Goal: Information Seeking & Learning: Learn about a topic

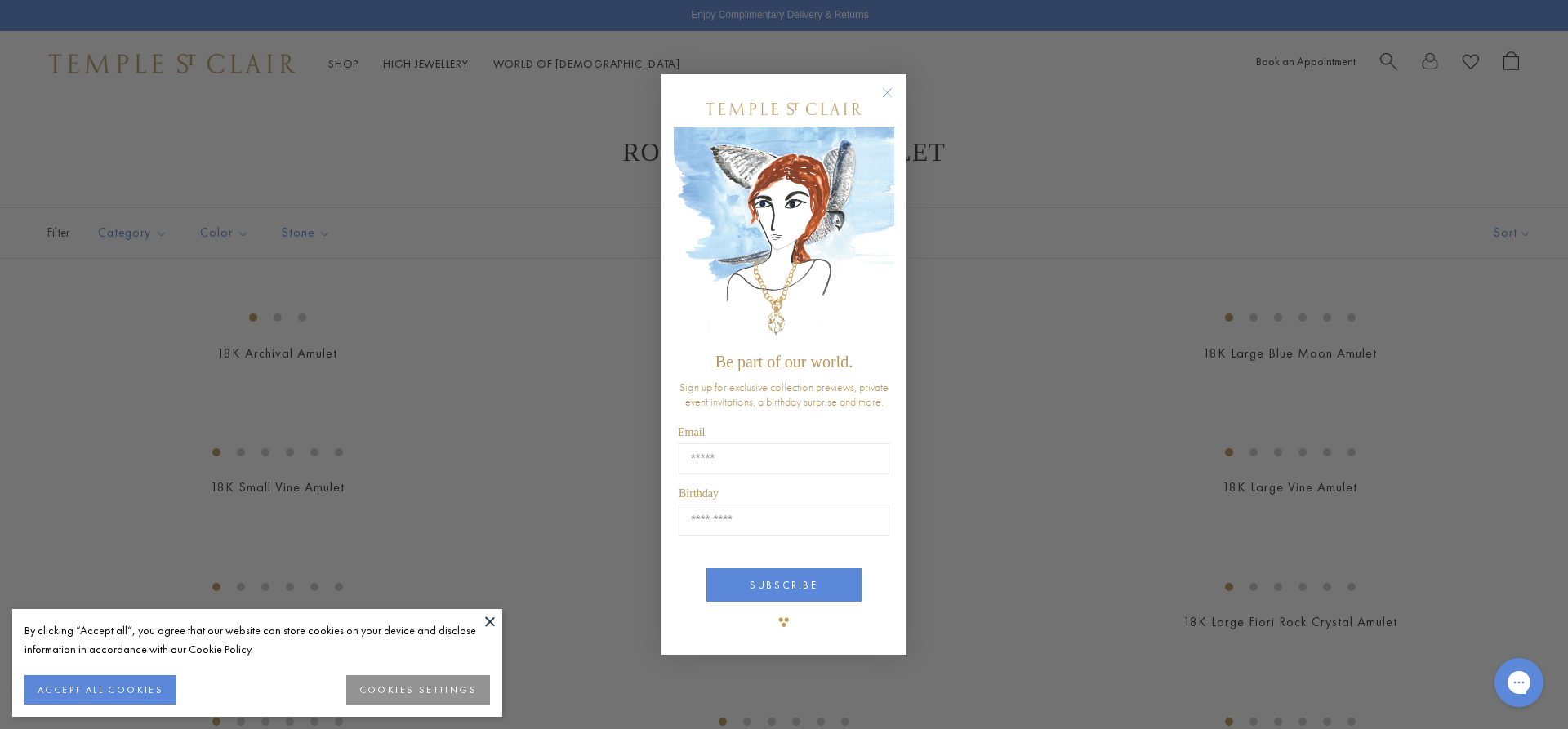
click at [892, 90] on circle "Close dialog" at bounding box center [887, 92] width 20 height 20
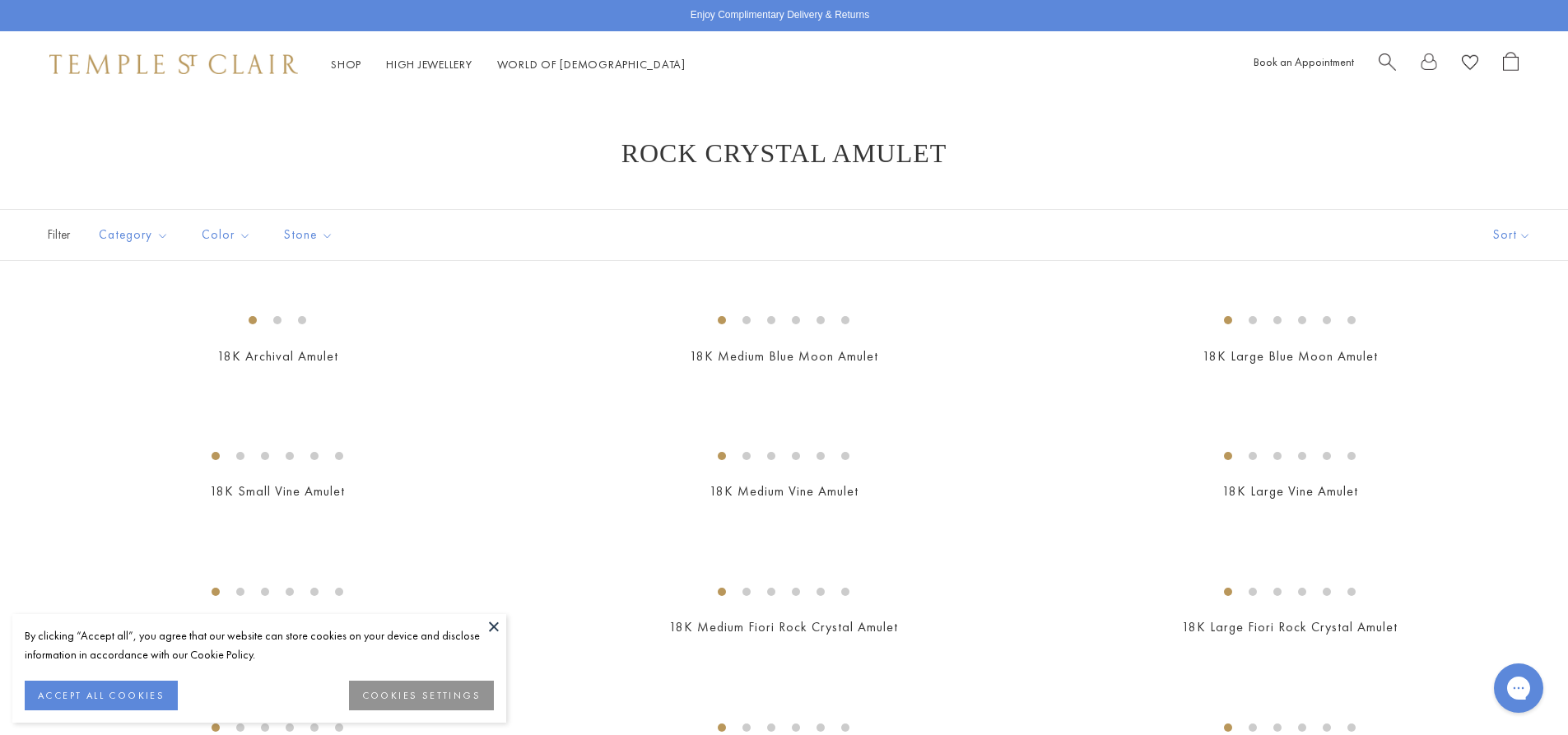
click at [497, 621] on button at bounding box center [494, 627] width 25 height 25
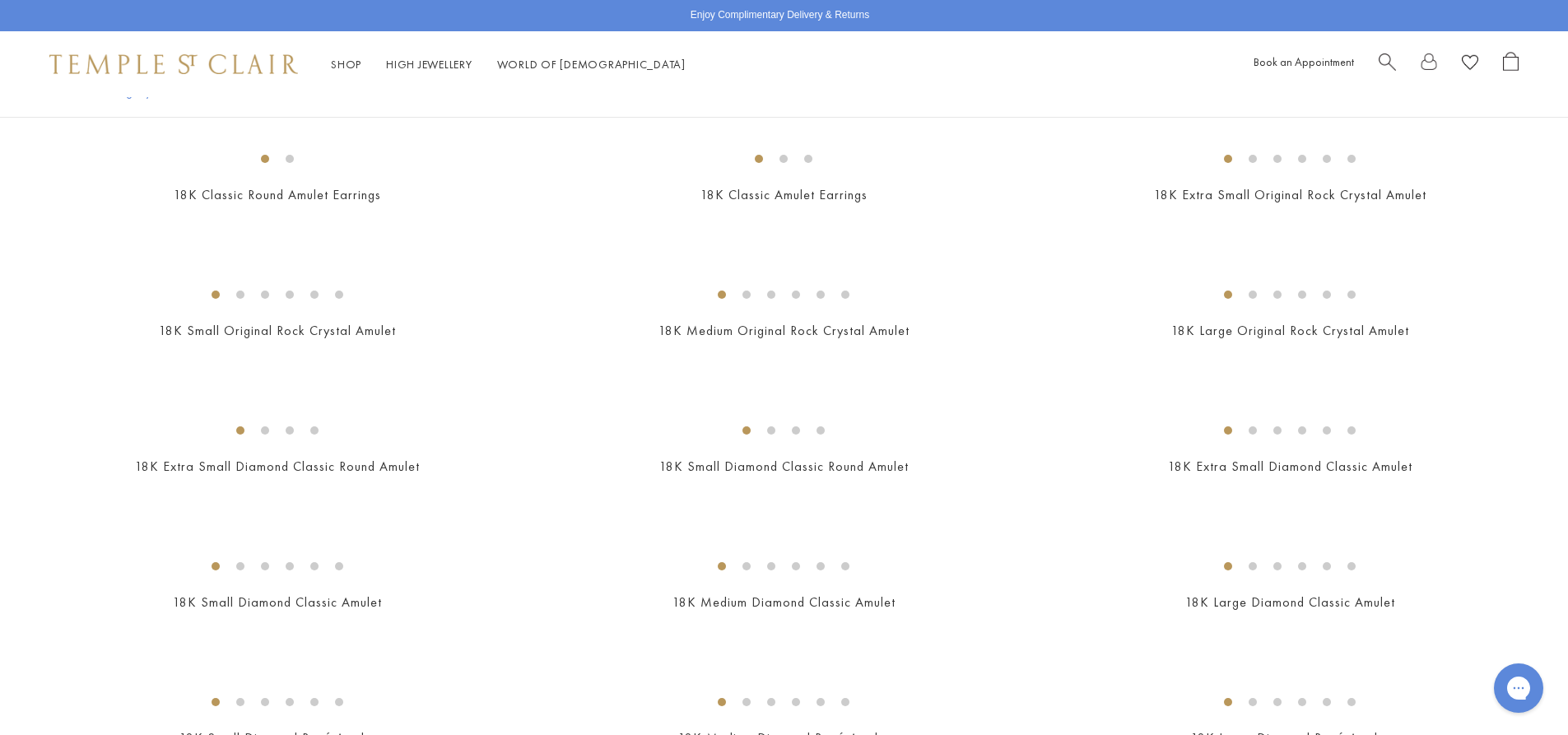
scroll to position [906, 0]
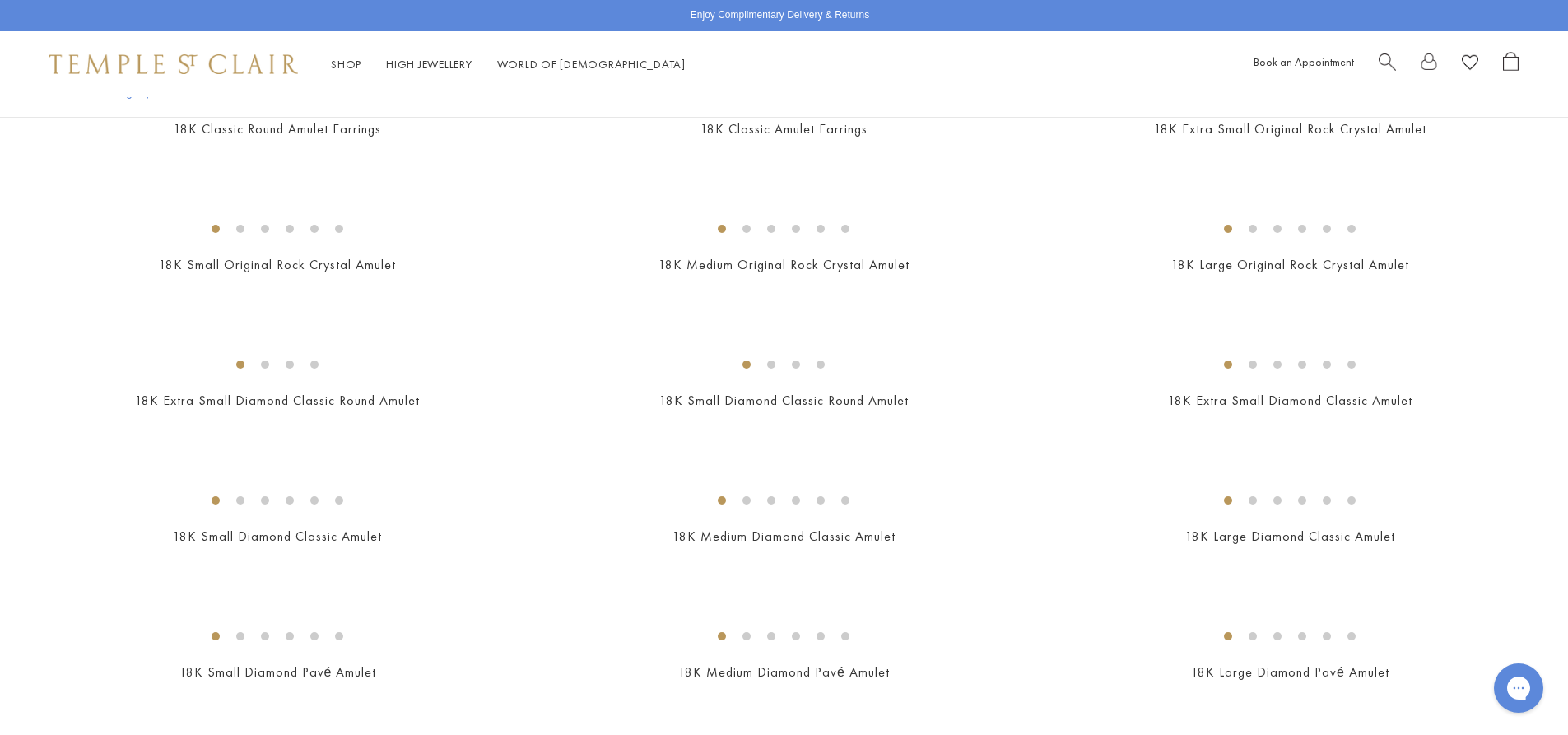
click at [0, 0] on img at bounding box center [0, 0] width 0 height 0
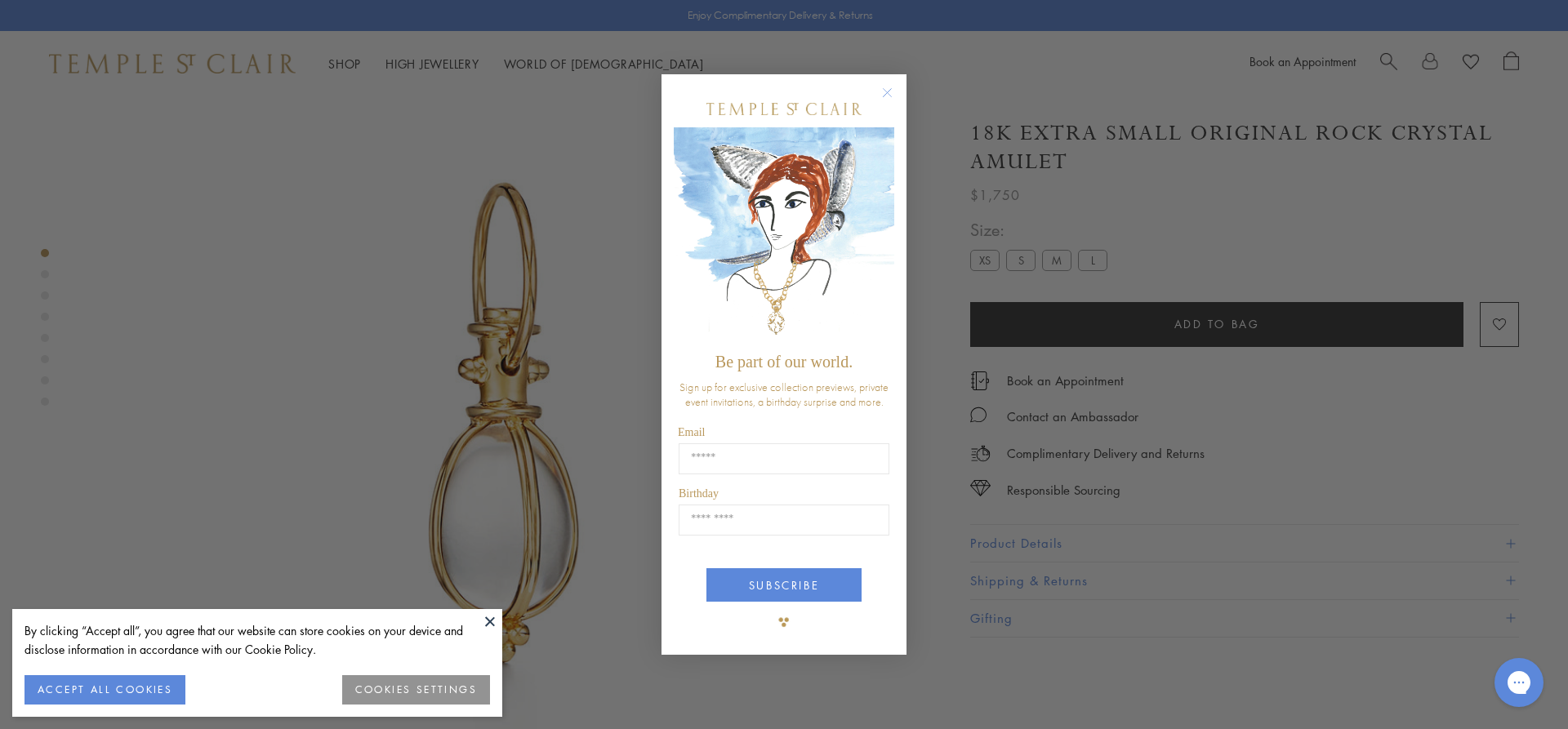
scroll to position [96, 0]
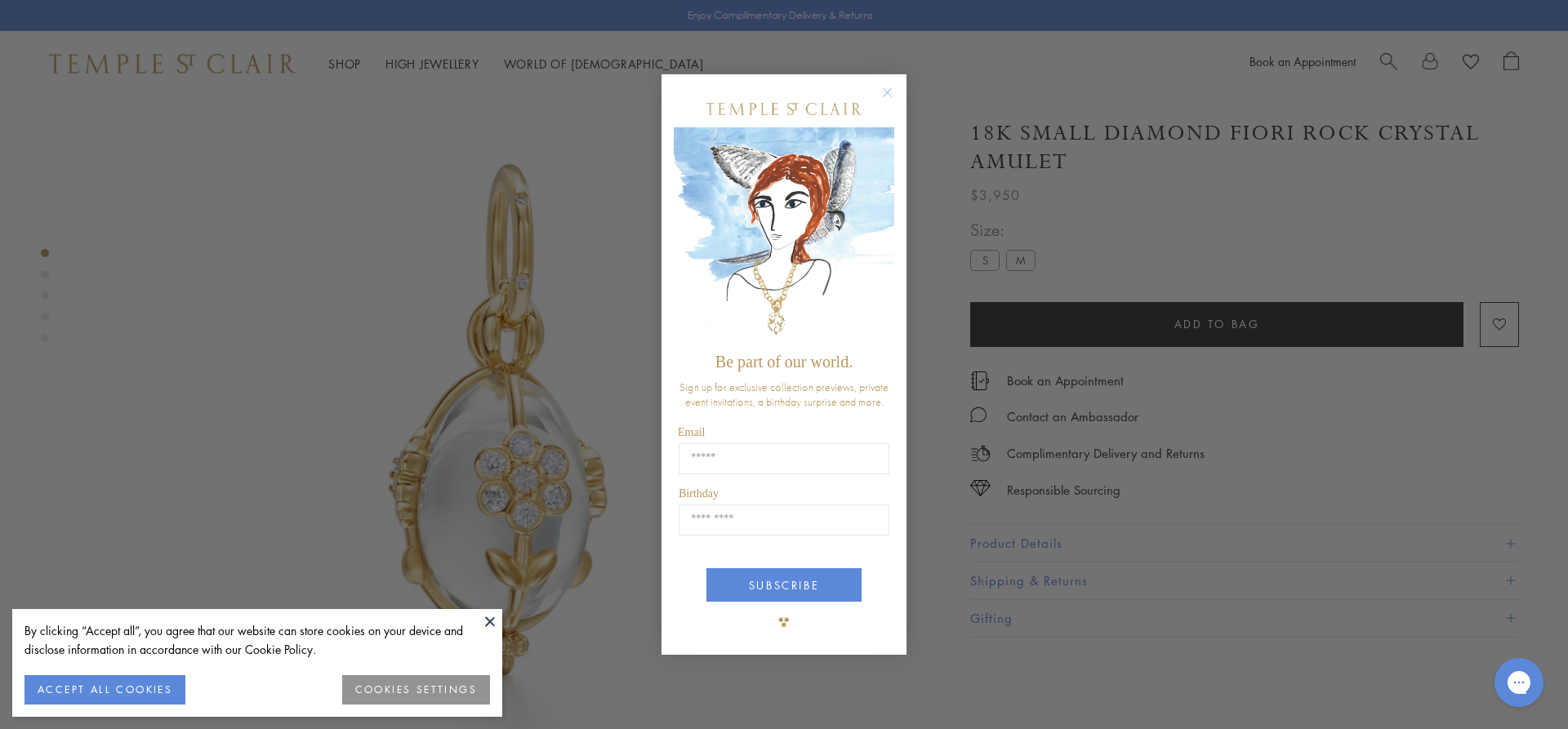
click at [883, 94] on circle "Close dialog" at bounding box center [887, 92] width 20 height 20
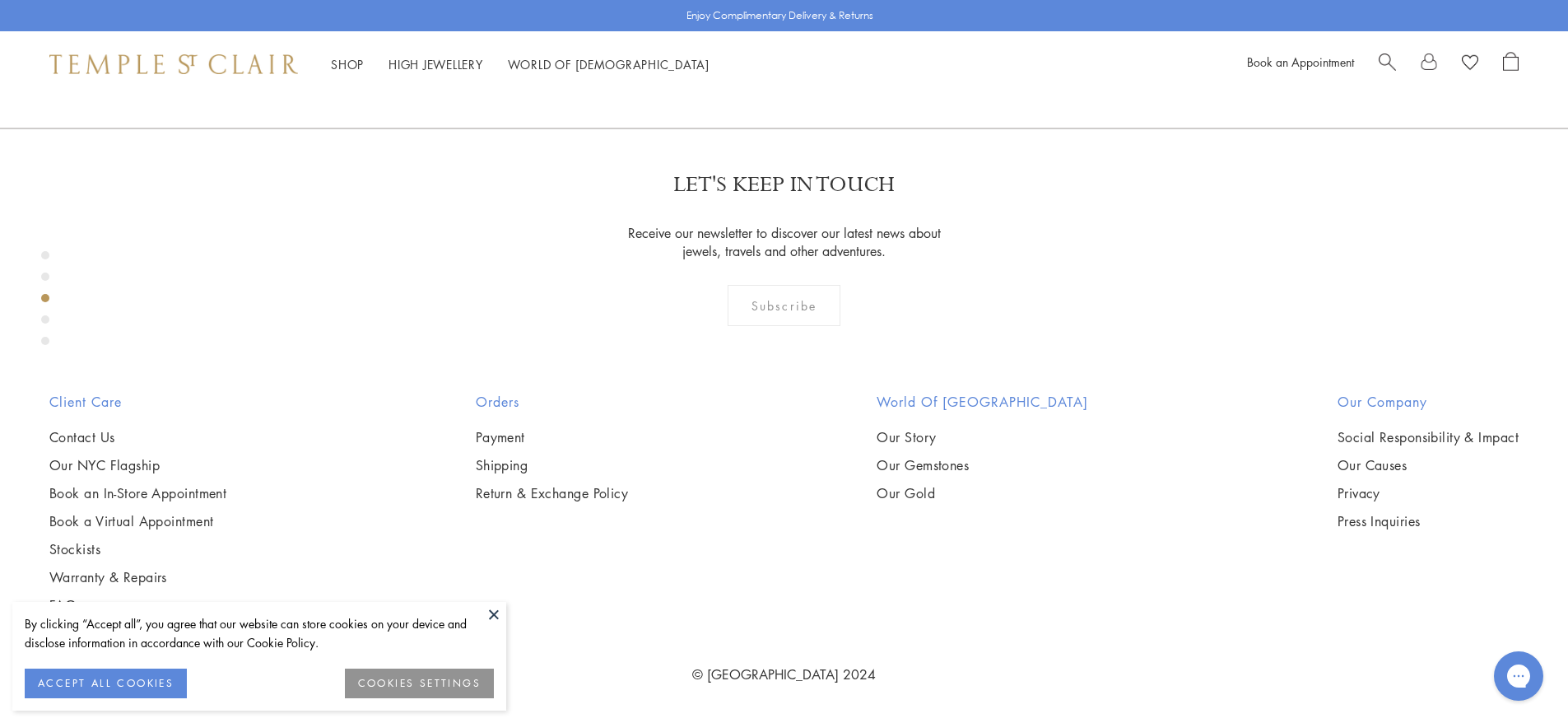
scroll to position [2238, 0]
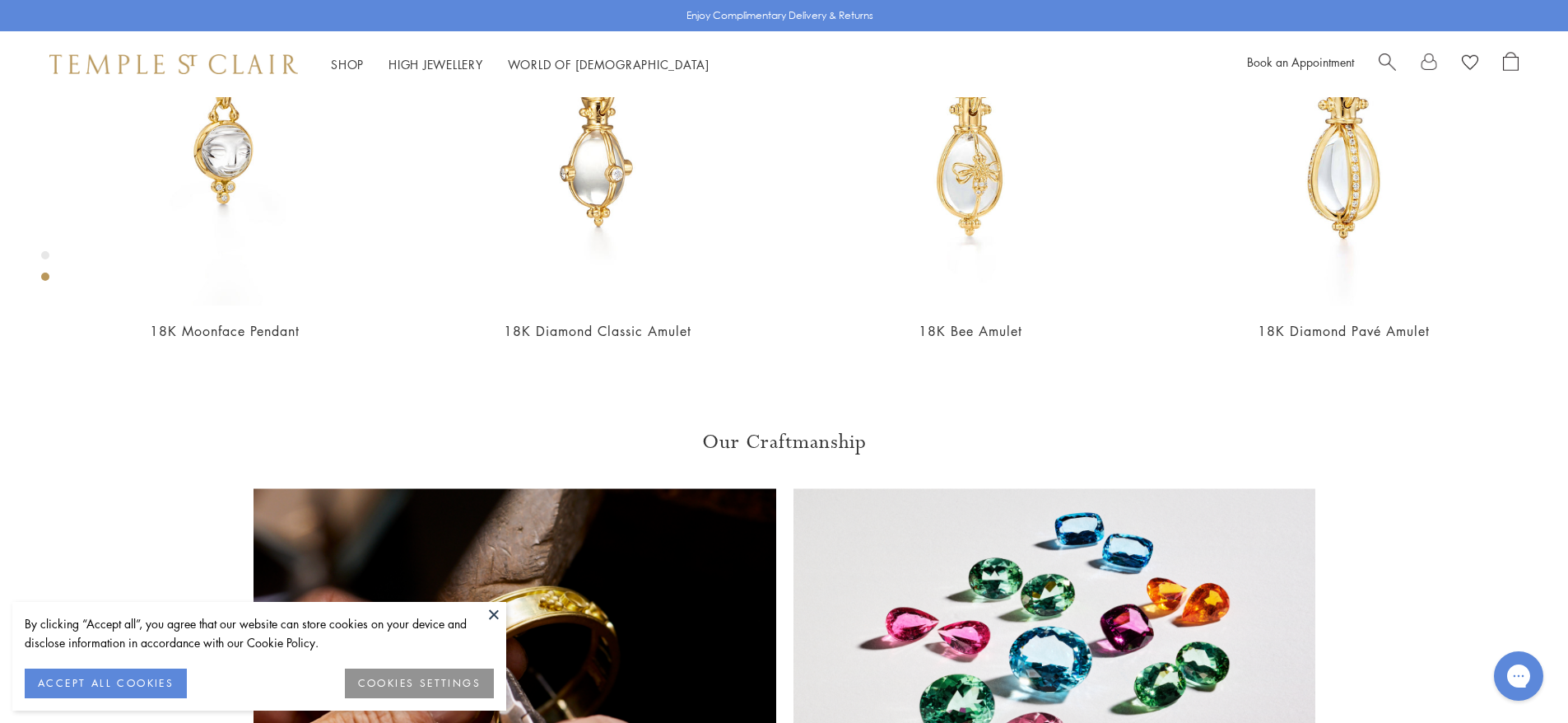
scroll to position [1168, 0]
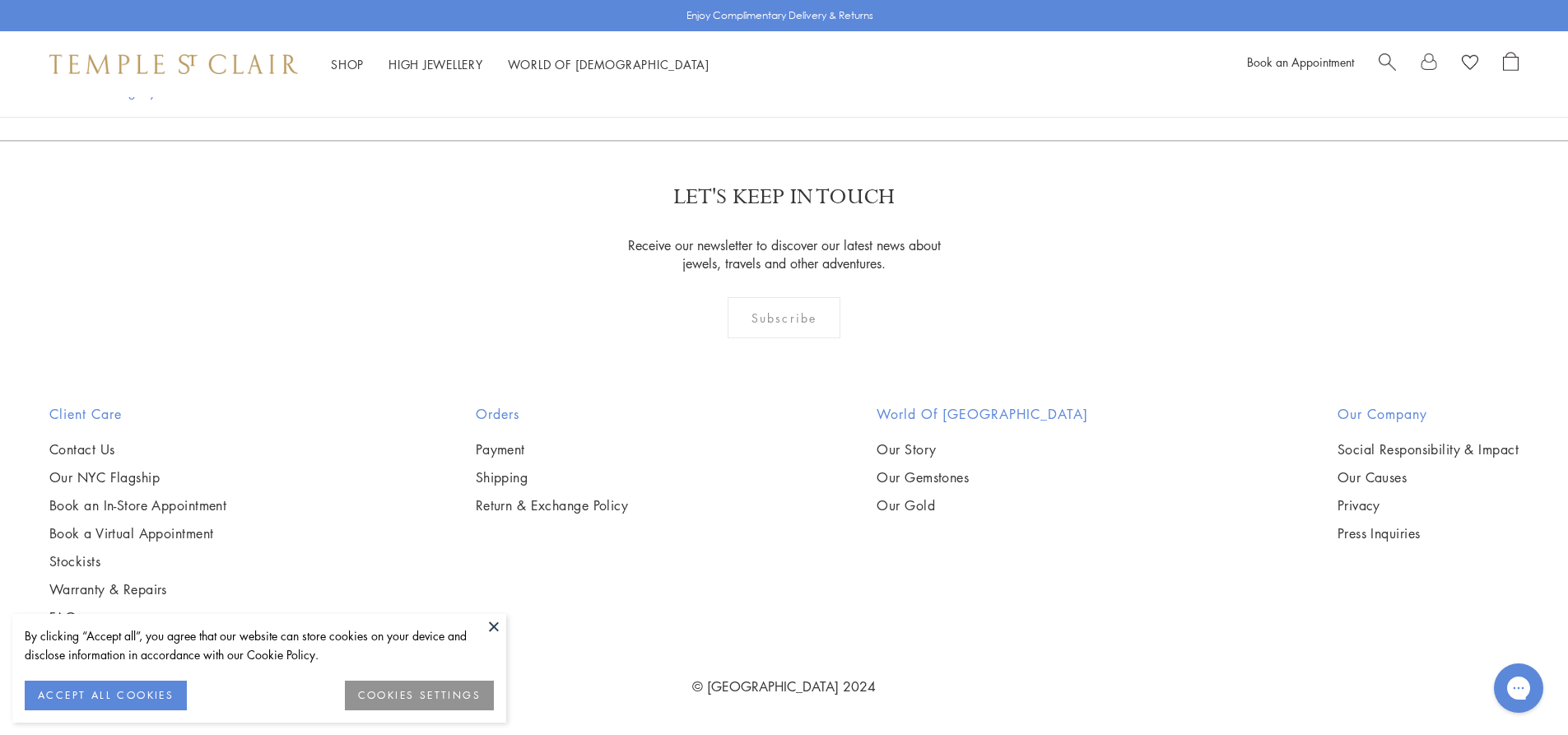
scroll to position [5184, 0]
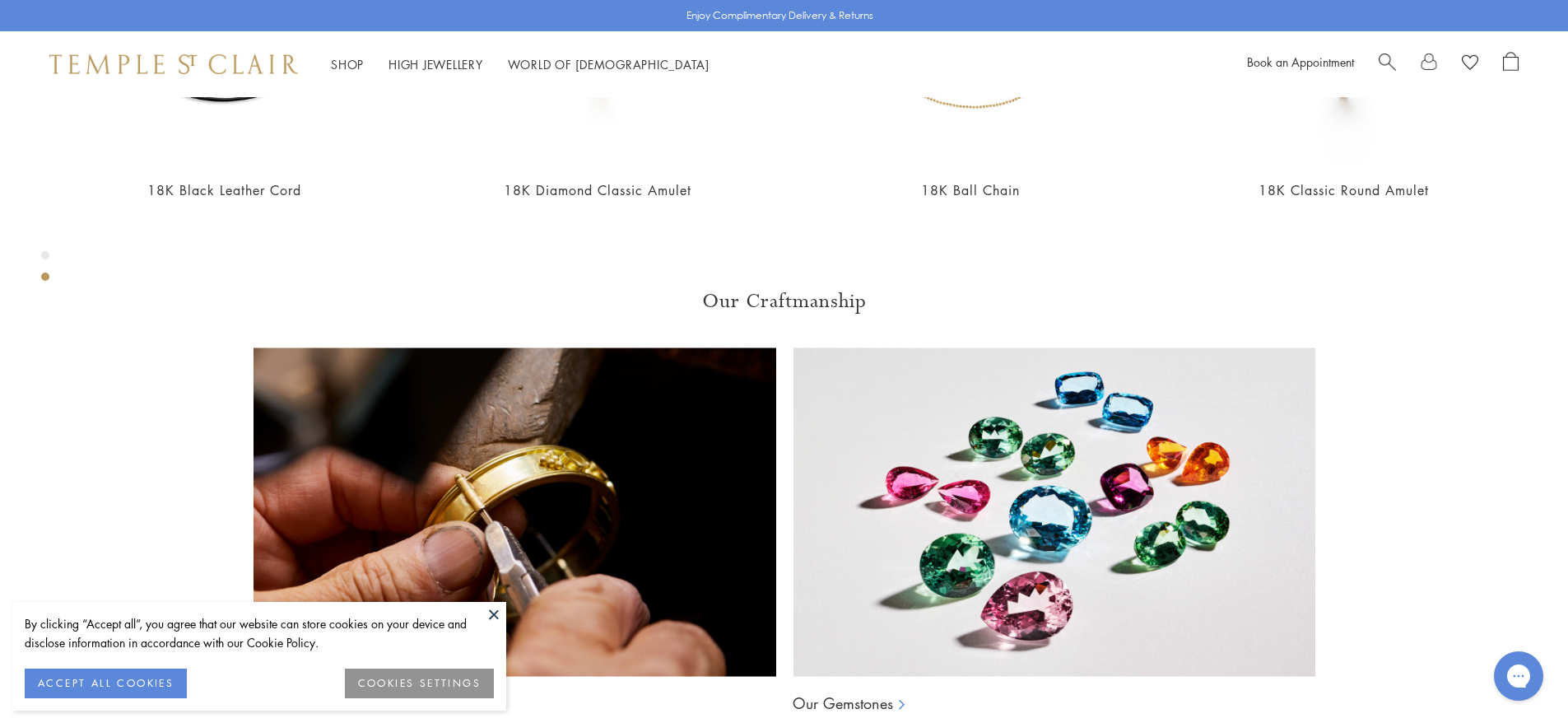
scroll to position [1249, 0]
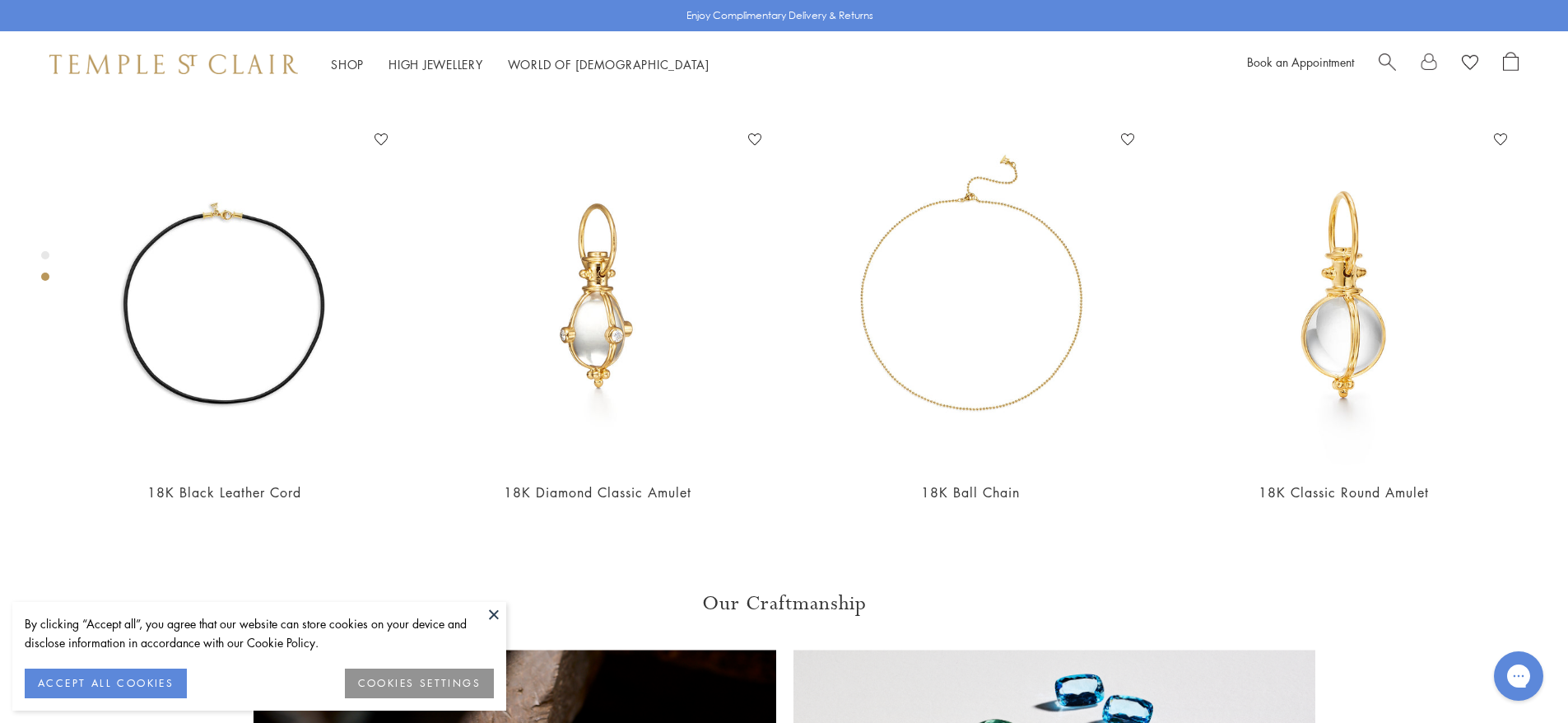
scroll to position [1085, 0]
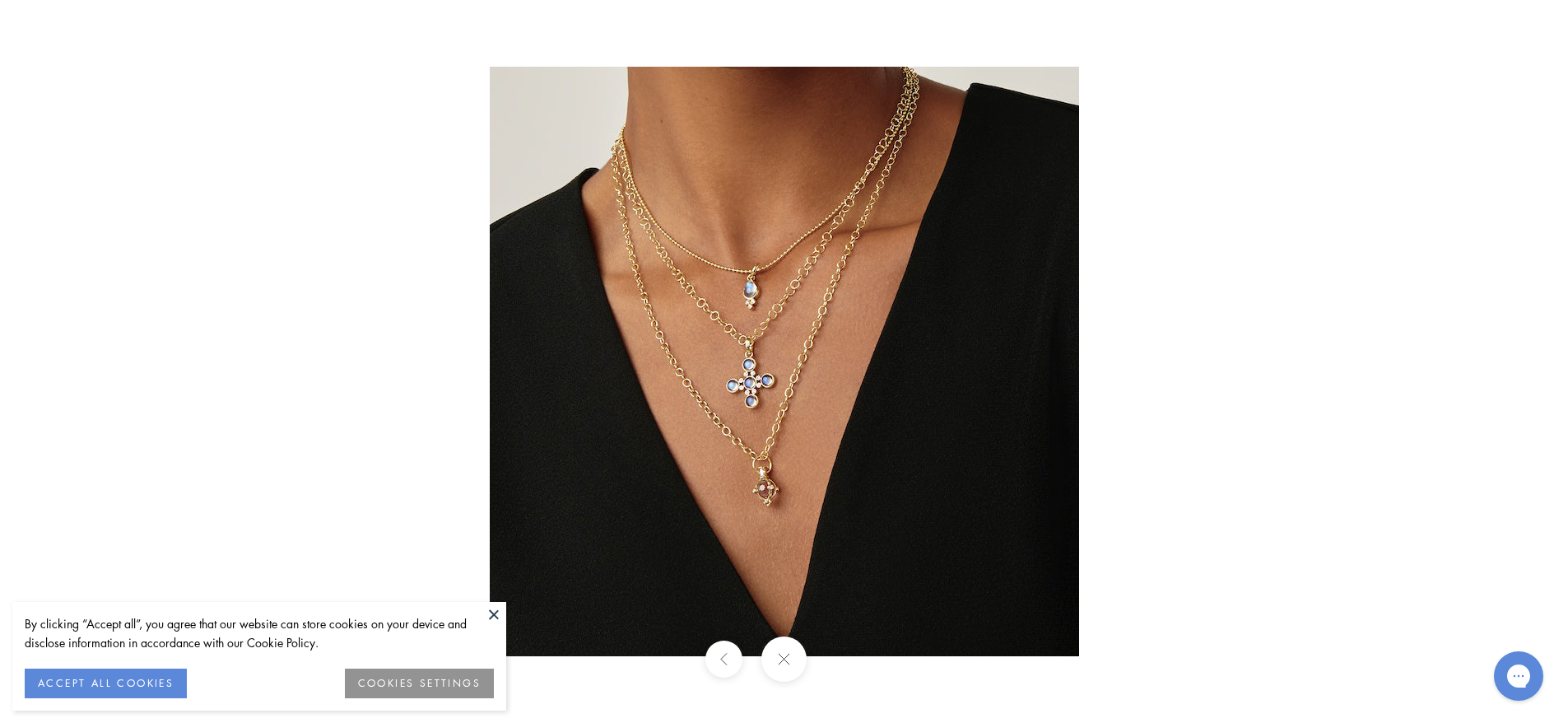
click at [795, 641] on button at bounding box center [783, 659] width 45 height 45
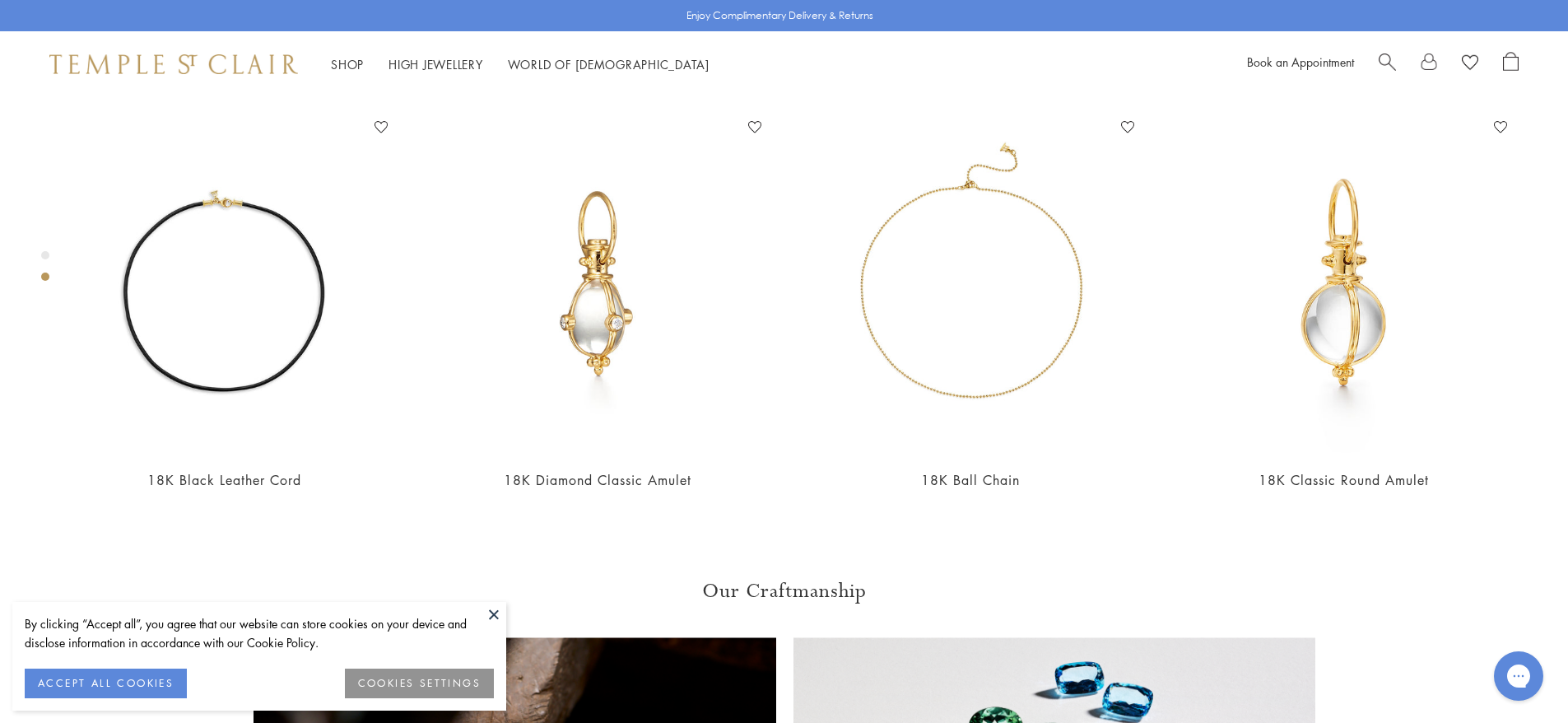
scroll to position [1003, 0]
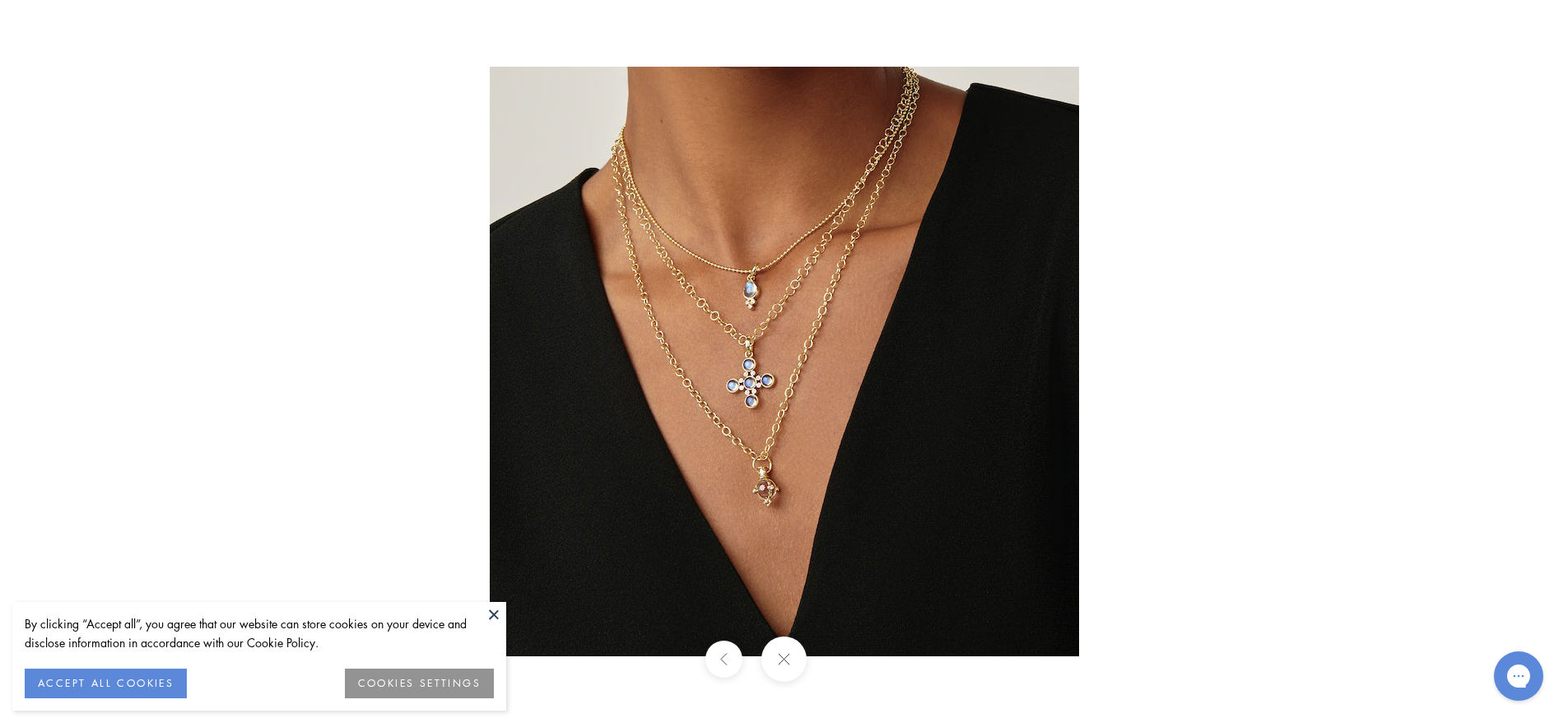
click at [173, 363] on div at bounding box center [784, 362] width 1568 height 723
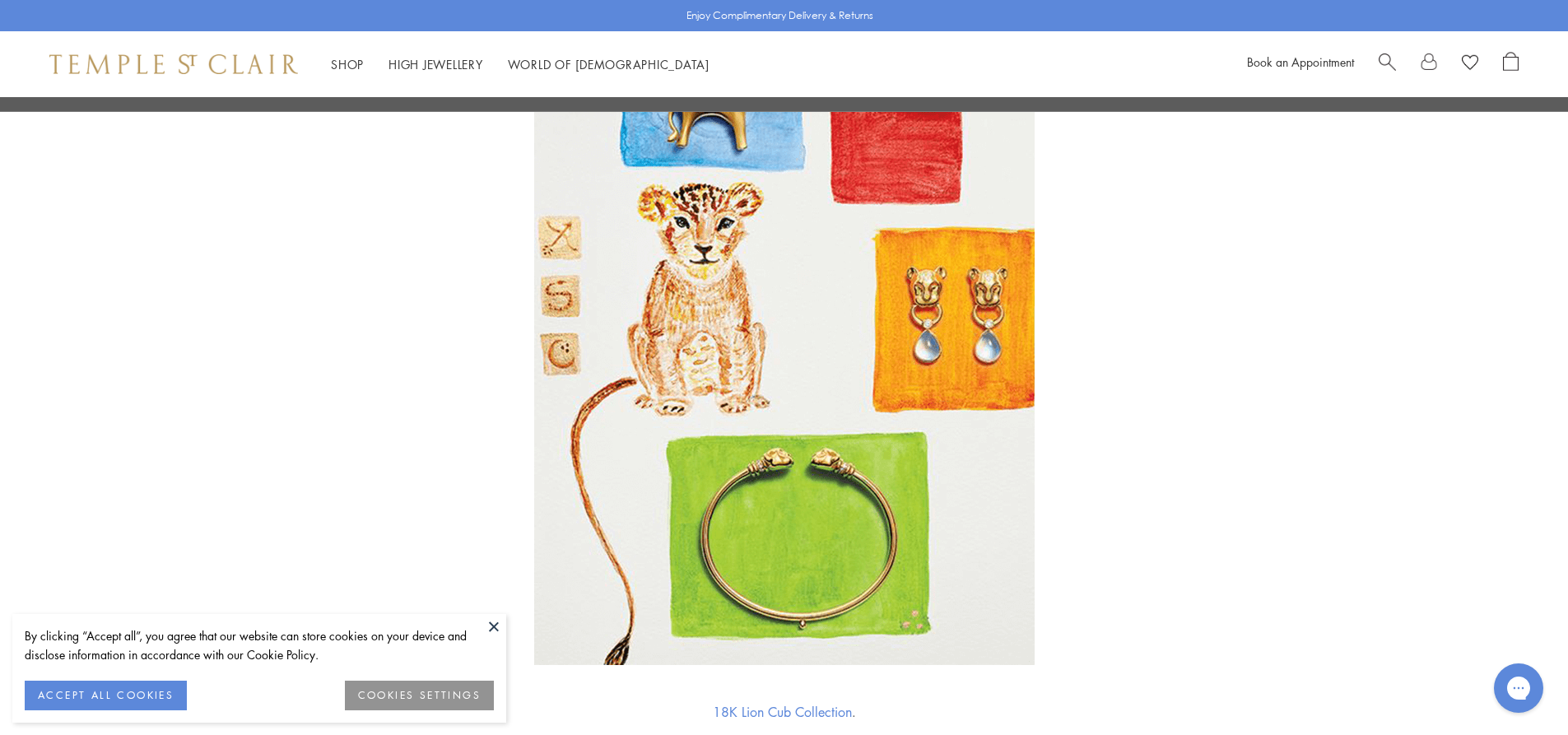
scroll to position [7077, 0]
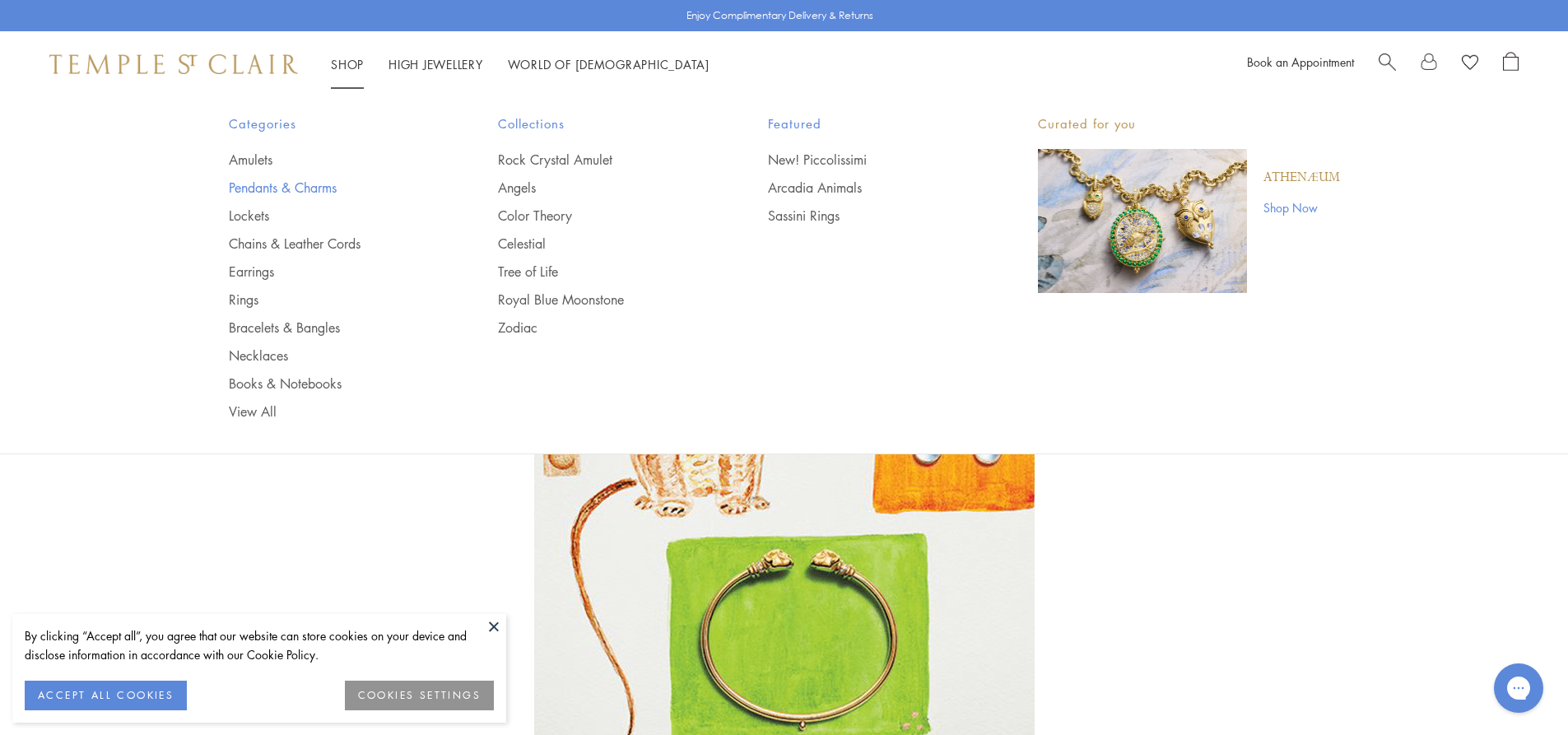
drag, startPoint x: 239, startPoint y: 160, endPoint x: 261, endPoint y: 179, distance: 29.1
click at [239, 160] on link "Amulets" at bounding box center [331, 159] width 204 height 18
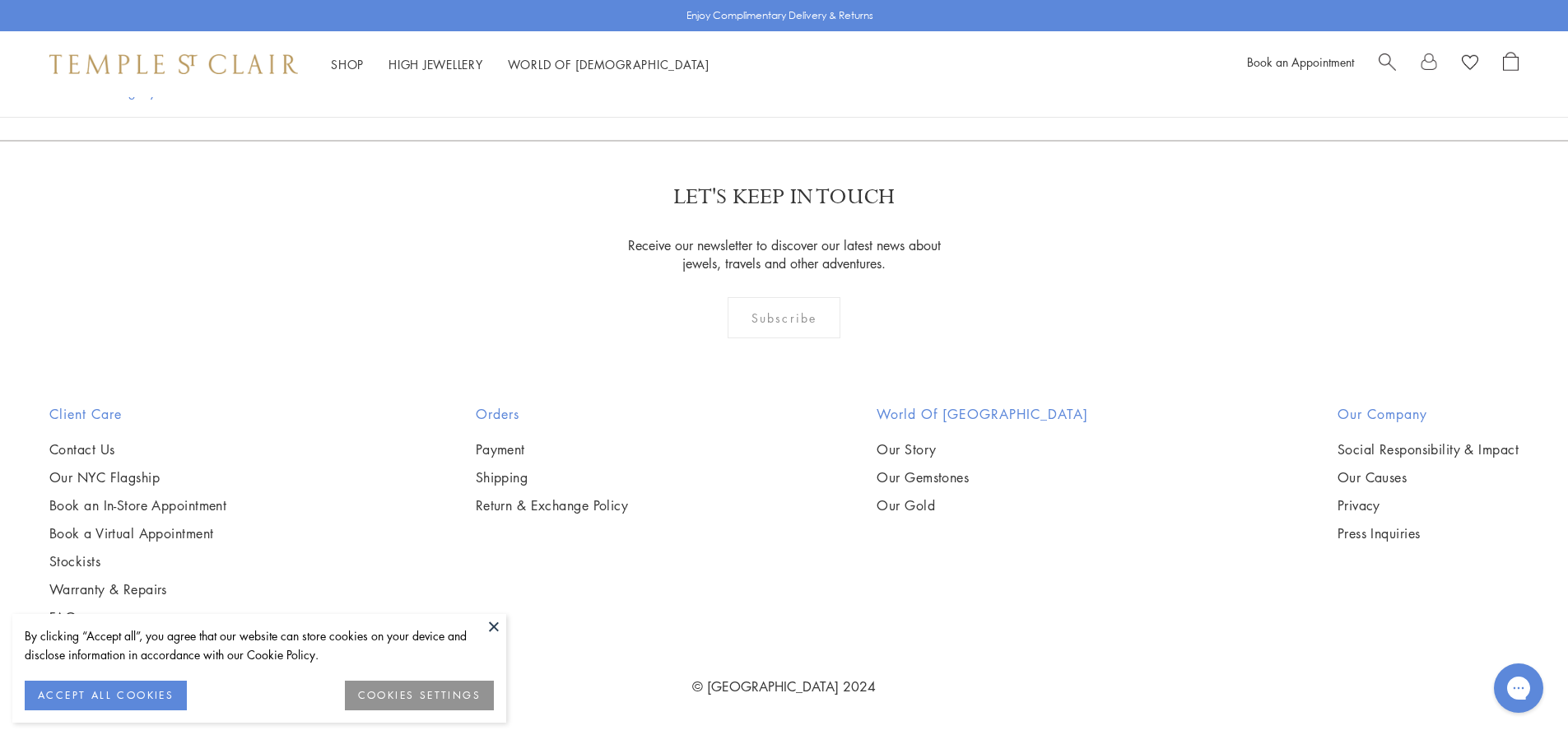
scroll to position [14089, 0]
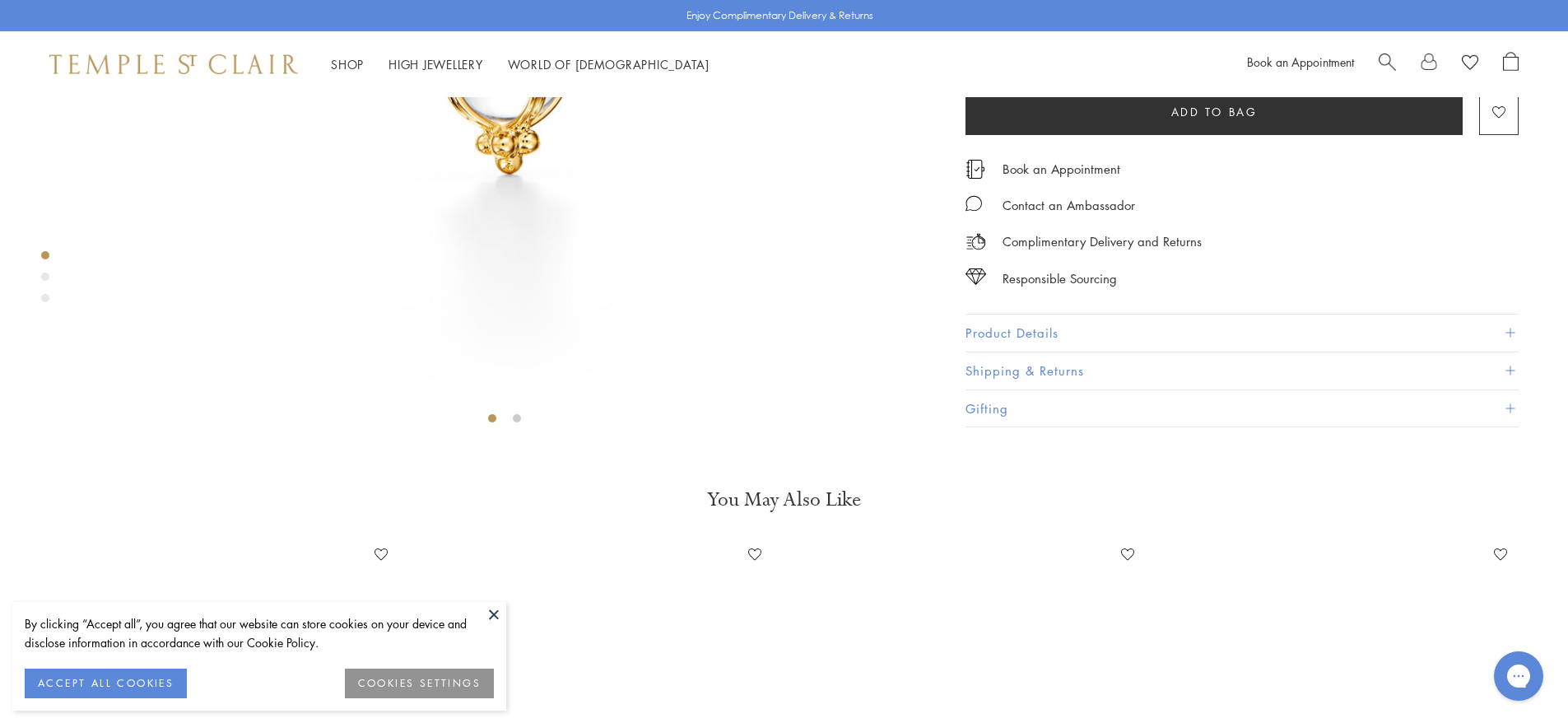
scroll to position [1003, 0]
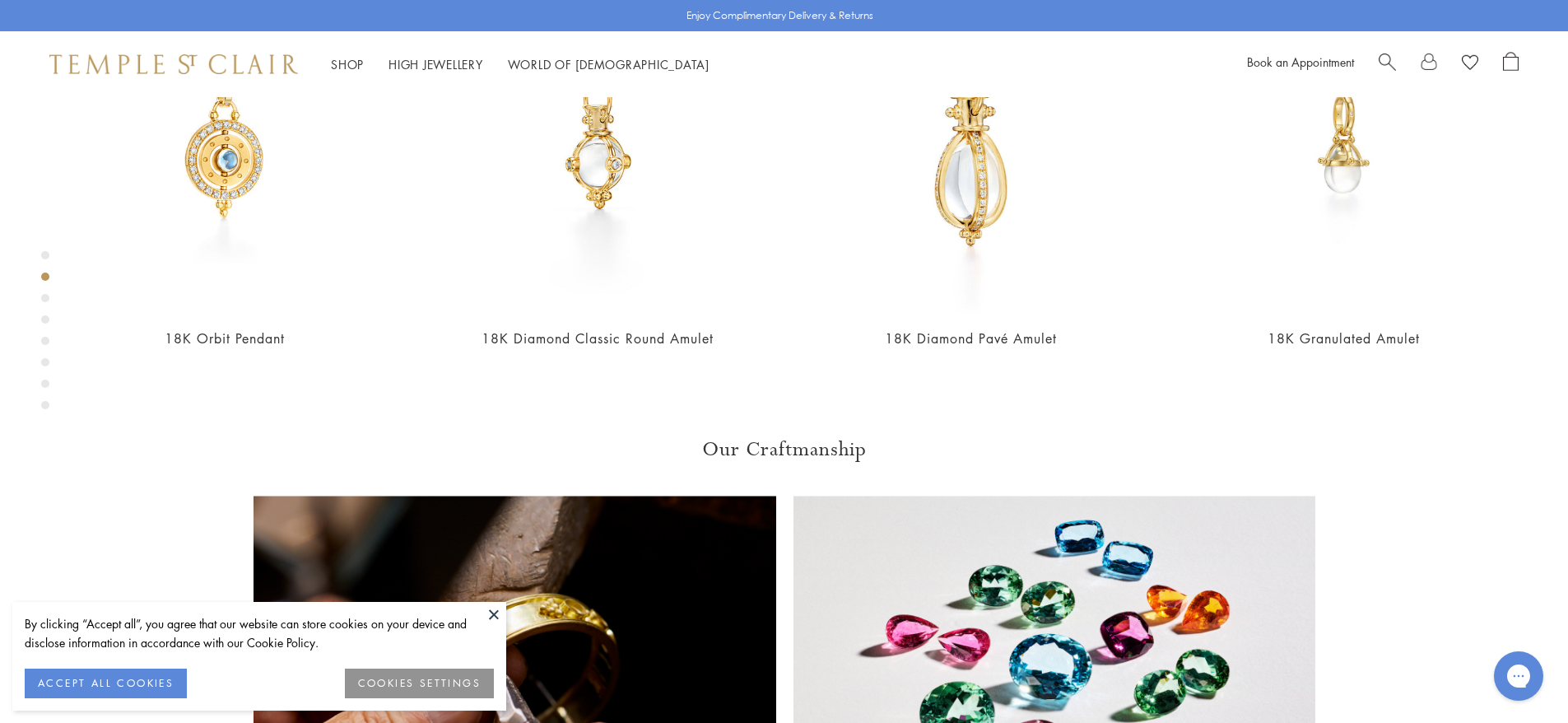
scroll to position [1085, 0]
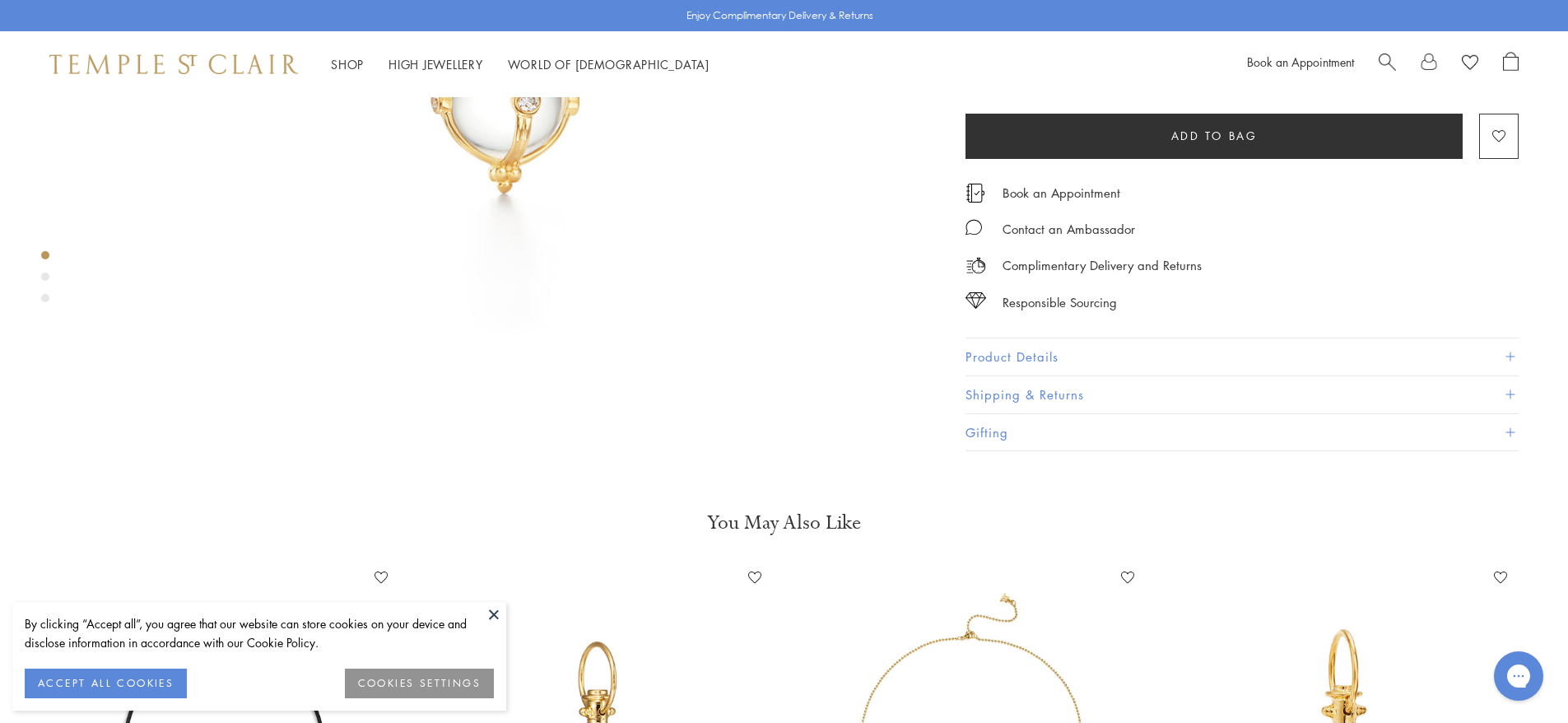
scroll to position [494, 0]
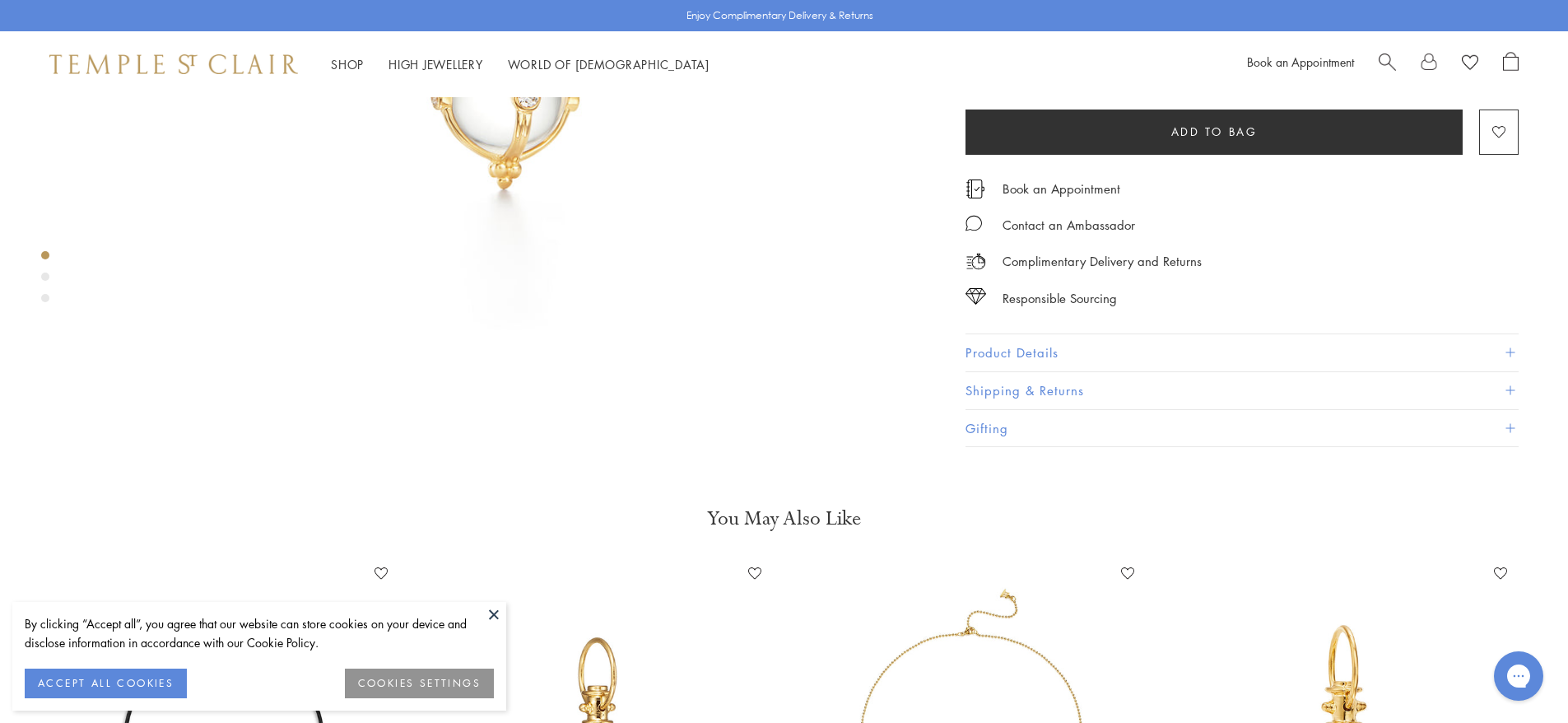
click at [44, 277] on div "Product gallery navigation" at bounding box center [45, 276] width 9 height 9
click at [46, 295] on div "Product gallery navigation" at bounding box center [45, 298] width 9 height 9
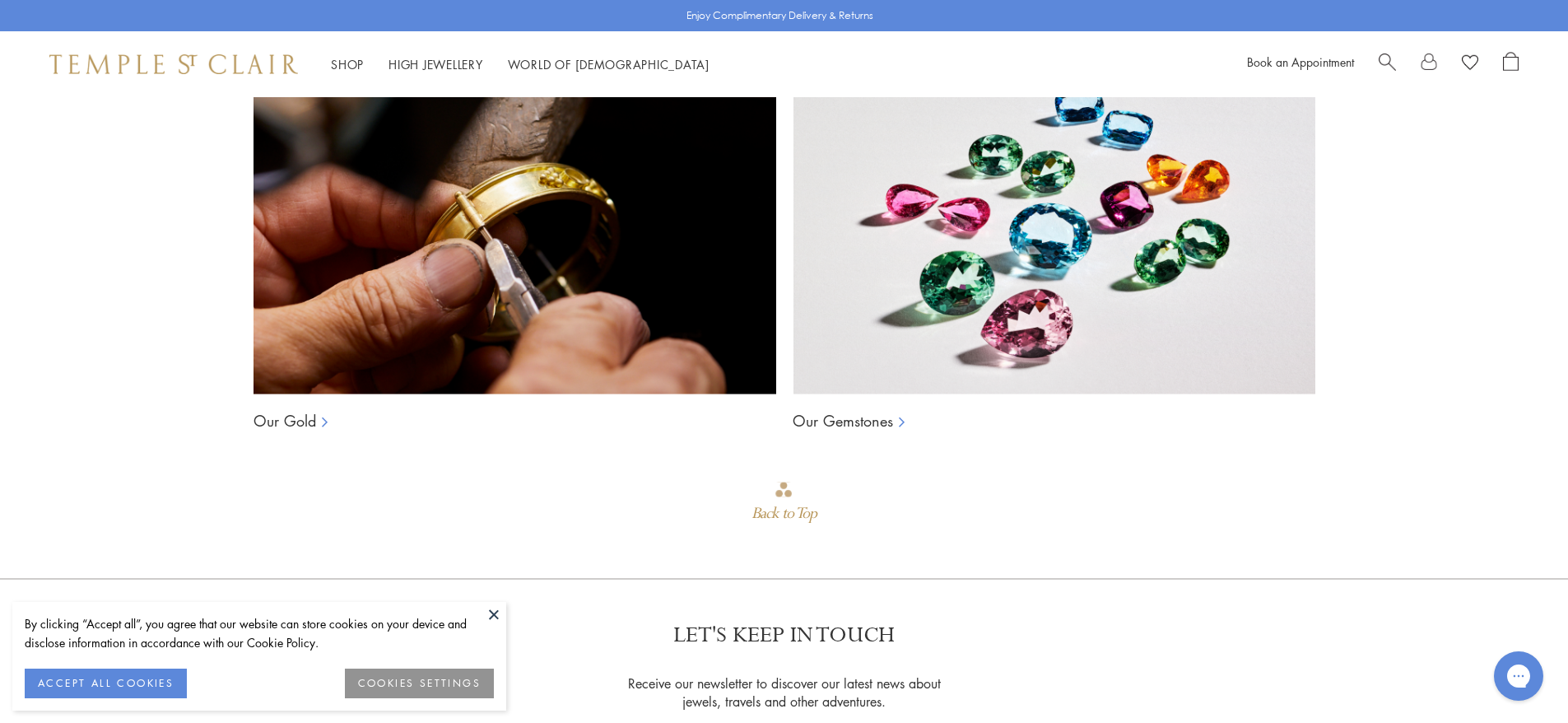
scroll to position [1513, 0]
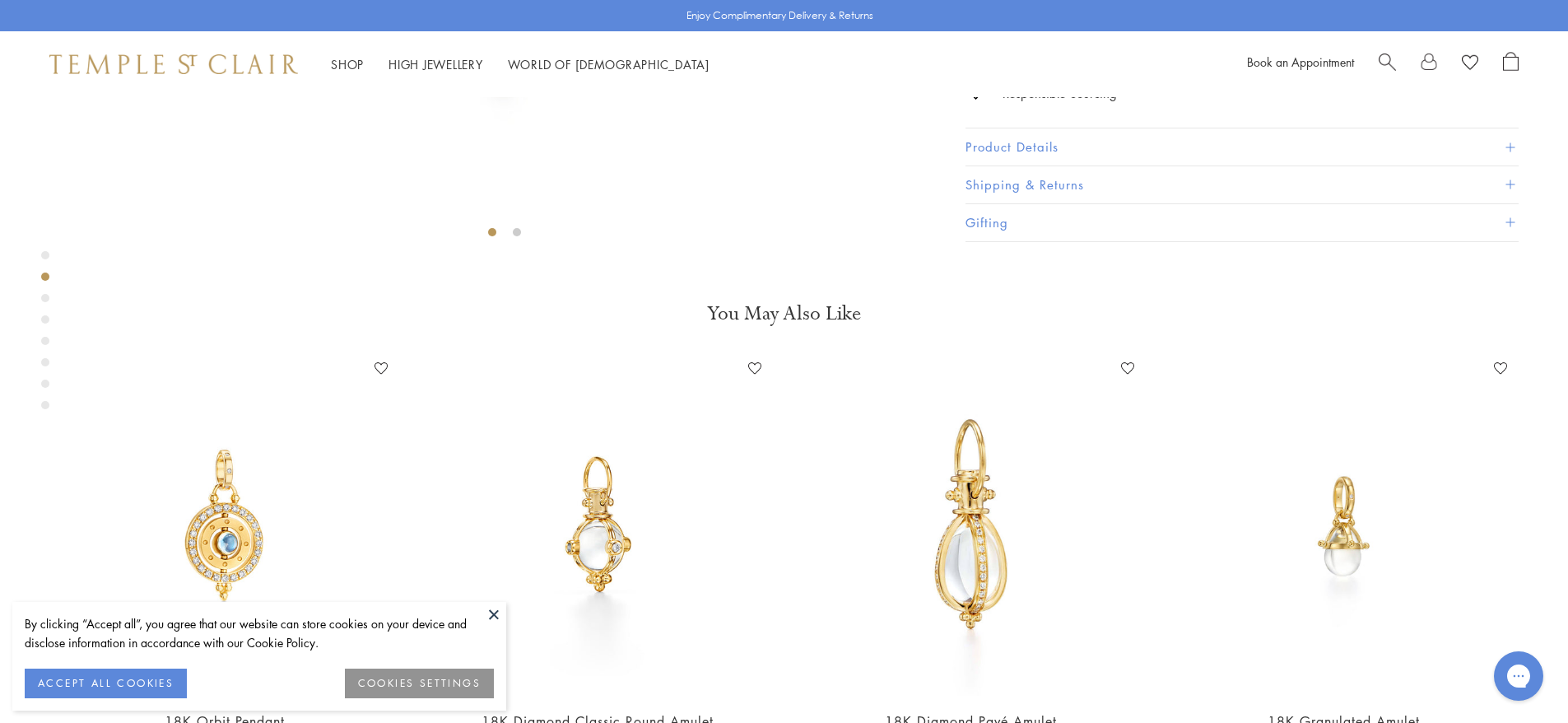
scroll to position [921, 0]
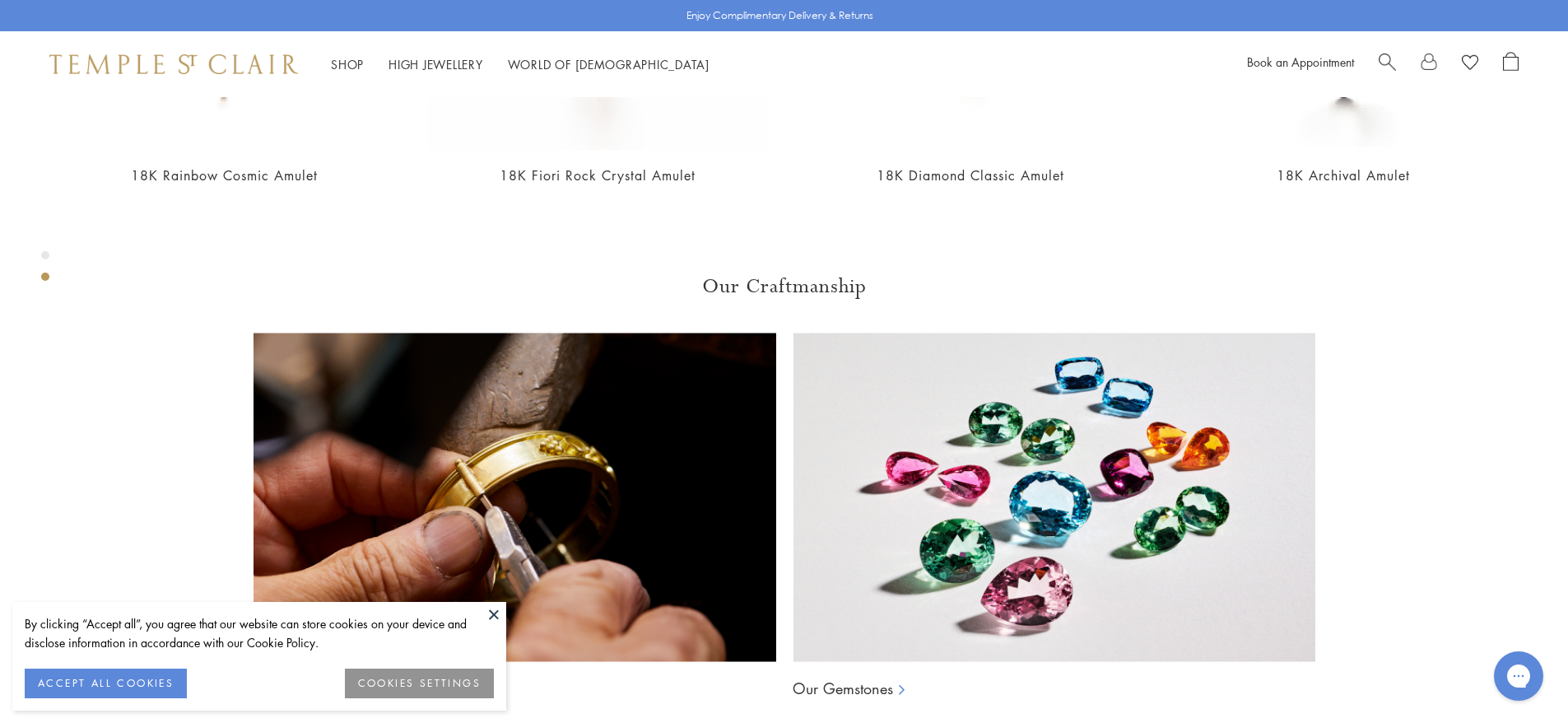
scroll to position [1249, 0]
